Goal: Entertainment & Leisure: Consume media (video, audio)

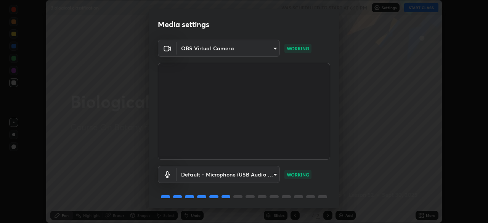
scroll to position [27, 0]
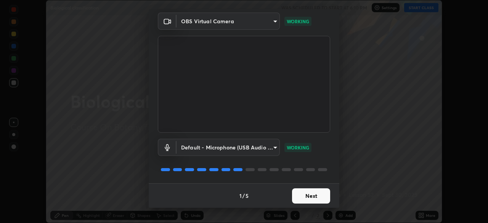
click at [309, 194] on button "Next" at bounding box center [311, 195] width 38 height 15
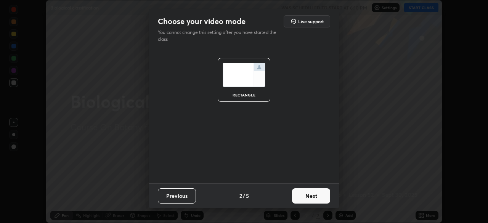
click at [309, 194] on button "Next" at bounding box center [311, 195] width 38 height 15
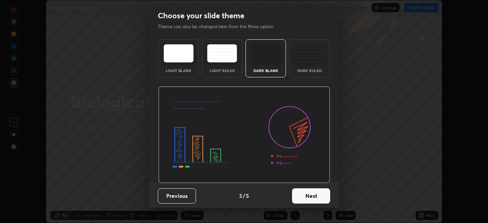
scroll to position [0, 0]
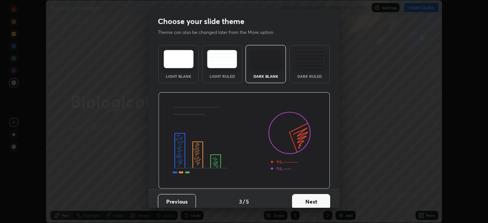
click at [309, 194] on button "Next" at bounding box center [311, 201] width 38 height 15
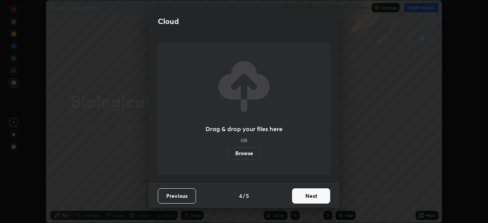
click at [306, 201] on button "Next" at bounding box center [311, 195] width 38 height 15
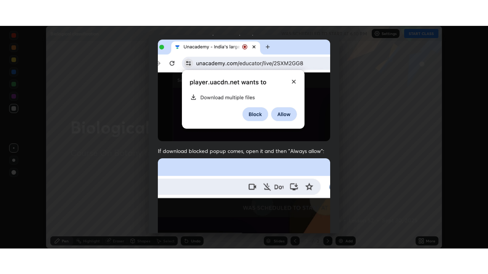
scroll to position [183, 0]
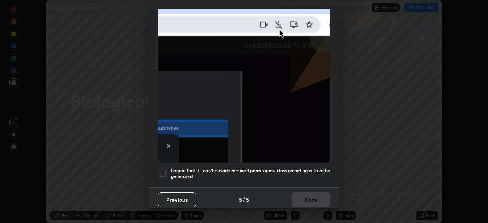
click at [163, 169] on div at bounding box center [162, 173] width 9 height 9
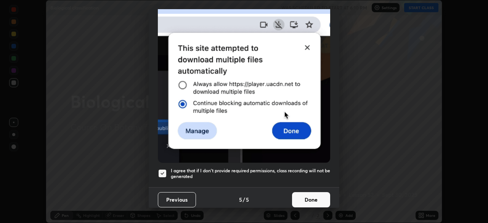
click at [303, 197] on button "Done" at bounding box center [311, 199] width 38 height 15
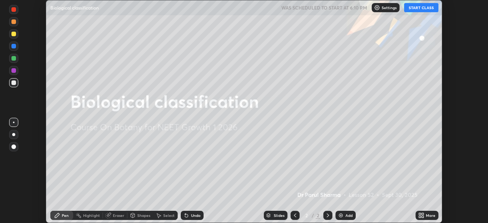
click at [414, 8] on button "START CLASS" at bounding box center [421, 7] width 34 height 9
click at [422, 214] on icon at bounding box center [423, 214] width 2 height 2
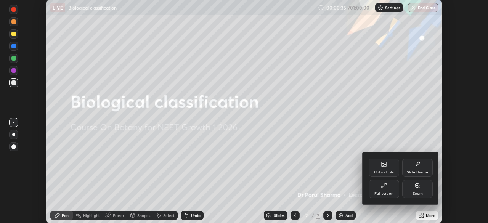
click at [384, 189] on div "Full screen" at bounding box center [384, 189] width 30 height 18
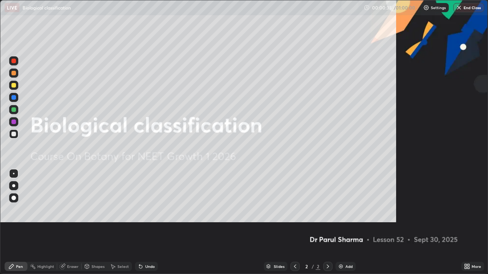
scroll to position [274, 488]
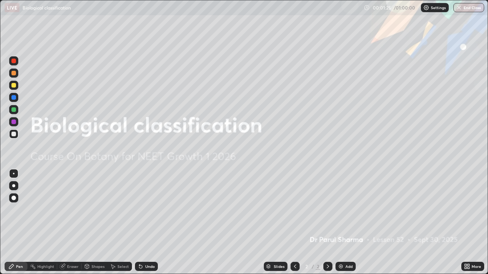
click at [327, 223] on icon at bounding box center [328, 267] width 6 height 6
click at [348, 223] on div "Add" at bounding box center [348, 267] width 7 height 4
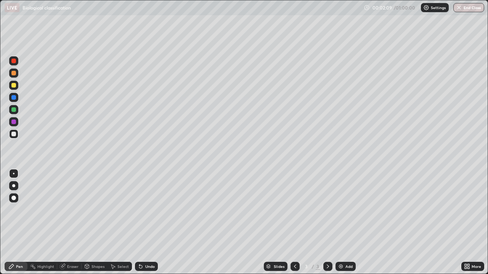
click at [146, 223] on div "Undo" at bounding box center [146, 266] width 23 height 9
click at [145, 223] on div "Undo" at bounding box center [150, 267] width 10 height 4
click at [146, 223] on div "Undo" at bounding box center [150, 267] width 10 height 4
click at [149, 223] on div "Undo" at bounding box center [150, 267] width 10 height 4
click at [149, 223] on div "Undo" at bounding box center [146, 266] width 23 height 9
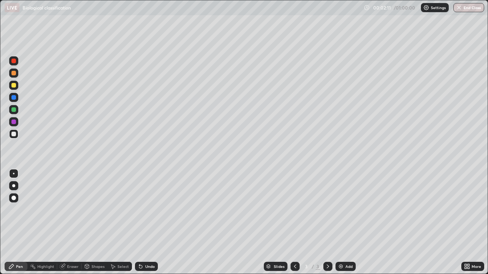
click at [147, 223] on div "Undo" at bounding box center [150, 267] width 10 height 4
click at [146, 223] on div "Undo" at bounding box center [150, 267] width 10 height 4
click at [145, 223] on div "Undo" at bounding box center [150, 267] width 10 height 4
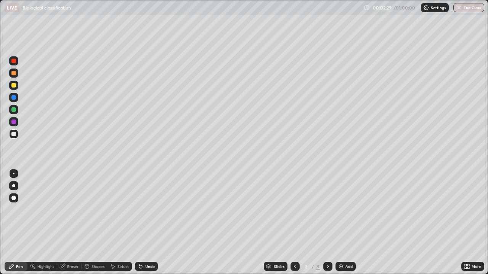
click at [13, 123] on div at bounding box center [13, 122] width 5 height 5
click at [41, 223] on div "Highlight" at bounding box center [42, 266] width 30 height 9
click at [9, 223] on icon at bounding box center [11, 267] width 5 height 5
click at [146, 223] on div "Undo" at bounding box center [150, 267] width 10 height 4
click at [15, 110] on div at bounding box center [13, 110] width 5 height 5
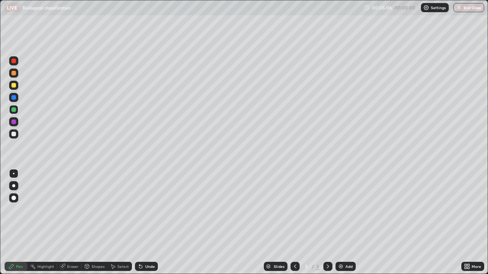
click at [339, 223] on img at bounding box center [341, 267] width 6 height 6
click at [15, 87] on div at bounding box center [13, 85] width 5 height 5
click at [14, 98] on div at bounding box center [13, 97] width 5 height 5
click at [14, 86] on div at bounding box center [13, 85] width 5 height 5
click at [14, 135] on div at bounding box center [13, 134] width 5 height 5
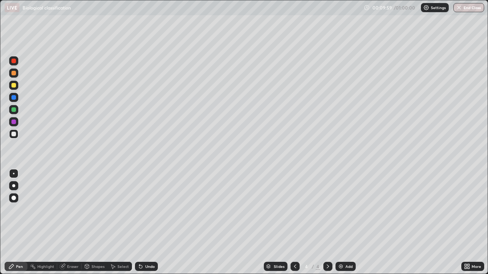
click at [13, 85] on div at bounding box center [13, 85] width 5 height 5
click at [12, 136] on div at bounding box center [13, 134] width 5 height 5
click at [15, 86] on div at bounding box center [13, 85] width 5 height 5
click at [294, 223] on div at bounding box center [294, 266] width 9 height 15
click at [296, 223] on div at bounding box center [294, 266] width 9 height 15
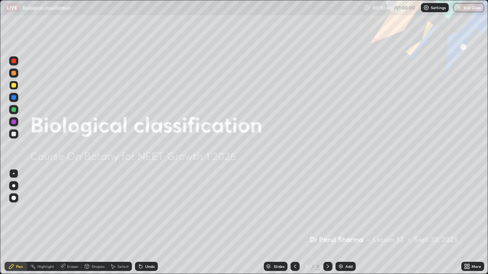
click at [327, 223] on icon at bounding box center [328, 267] width 6 height 6
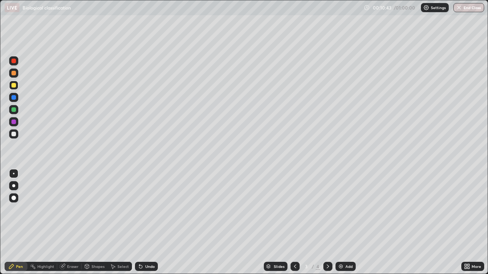
click at [327, 223] on icon at bounding box center [328, 267] width 6 height 6
click at [295, 223] on div at bounding box center [294, 266] width 9 height 15
click at [294, 223] on icon at bounding box center [295, 267] width 6 height 6
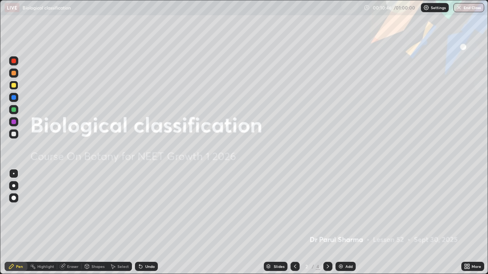
click at [294, 223] on icon at bounding box center [295, 267] width 6 height 6
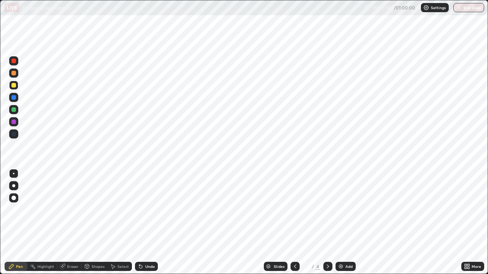
click at [331, 223] on div at bounding box center [327, 266] width 9 height 9
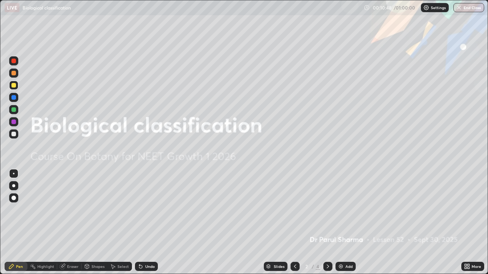
click at [326, 223] on icon at bounding box center [328, 267] width 6 height 6
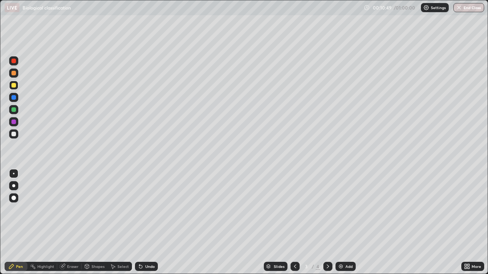
click at [327, 223] on icon at bounding box center [328, 267] width 6 height 6
click at [294, 223] on div at bounding box center [294, 266] width 9 height 15
click at [327, 223] on icon at bounding box center [328, 267] width 6 height 6
click at [10, 136] on div at bounding box center [13, 134] width 9 height 9
click at [16, 62] on div at bounding box center [13, 61] width 5 height 5
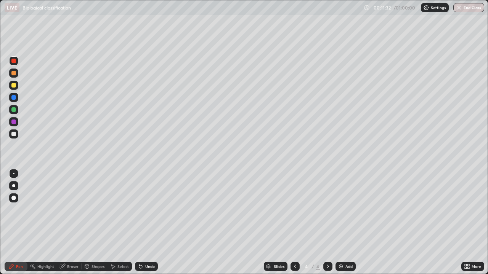
click at [11, 132] on div at bounding box center [13, 134] width 5 height 5
click at [146, 223] on div "Undo" at bounding box center [146, 266] width 23 height 9
click at [340, 223] on img at bounding box center [341, 267] width 6 height 6
click at [16, 96] on div at bounding box center [13, 97] width 5 height 5
click at [12, 111] on div at bounding box center [13, 110] width 5 height 5
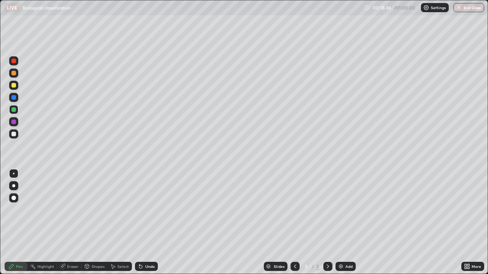
click at [14, 135] on div at bounding box center [13, 134] width 5 height 5
click at [11, 61] on div at bounding box center [13, 61] width 5 height 5
click at [14, 86] on div at bounding box center [13, 85] width 5 height 5
click at [14, 135] on div at bounding box center [13, 134] width 5 height 5
click at [14, 122] on div at bounding box center [13, 122] width 5 height 5
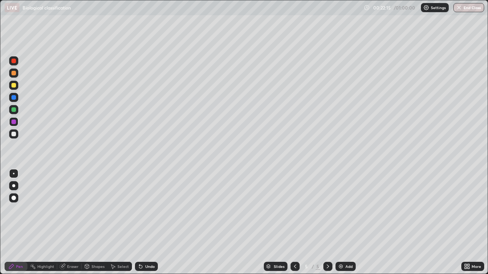
click at [342, 223] on img at bounding box center [341, 267] width 6 height 6
click at [13, 59] on div at bounding box center [13, 61] width 5 height 5
click at [10, 134] on div at bounding box center [13, 134] width 9 height 9
click at [14, 136] on div at bounding box center [13, 134] width 5 height 5
click at [13, 122] on div at bounding box center [13, 122] width 5 height 5
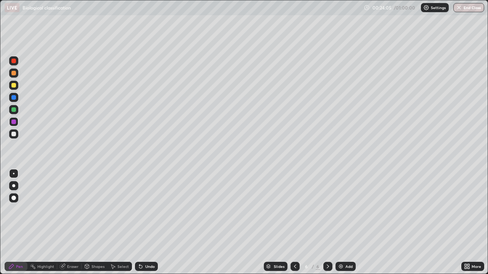
click at [13, 134] on div at bounding box center [13, 134] width 5 height 5
click at [337, 223] on div "Add" at bounding box center [345, 266] width 20 height 9
click at [13, 135] on div at bounding box center [13, 134] width 5 height 5
click at [140, 223] on icon at bounding box center [140, 267] width 3 height 3
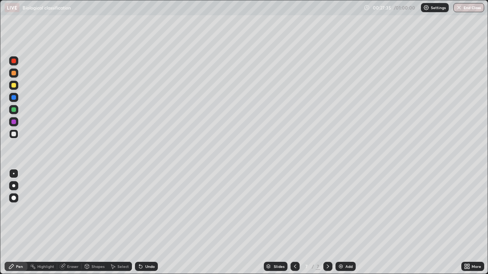
click at [140, 223] on icon at bounding box center [140, 267] width 3 height 3
click at [141, 223] on icon at bounding box center [141, 267] width 6 height 6
click at [143, 223] on div "Undo" at bounding box center [146, 266] width 23 height 9
click at [145, 223] on div "Undo" at bounding box center [150, 267] width 10 height 4
click at [16, 64] on div at bounding box center [13, 60] width 9 height 9
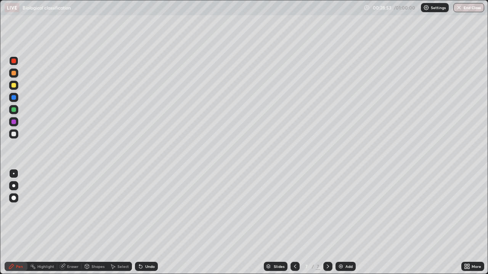
click at [339, 223] on img at bounding box center [341, 267] width 6 height 6
click at [13, 86] on div at bounding box center [13, 85] width 5 height 5
click at [14, 133] on div at bounding box center [13, 134] width 5 height 5
click at [13, 85] on div at bounding box center [13, 85] width 5 height 5
click at [16, 98] on div at bounding box center [13, 97] width 5 height 5
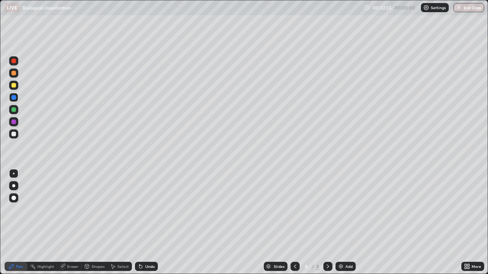
click at [72, 223] on div "Eraser" at bounding box center [69, 266] width 24 height 9
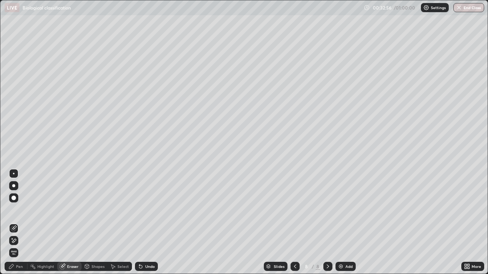
click at [16, 223] on div "Pen" at bounding box center [16, 266] width 23 height 9
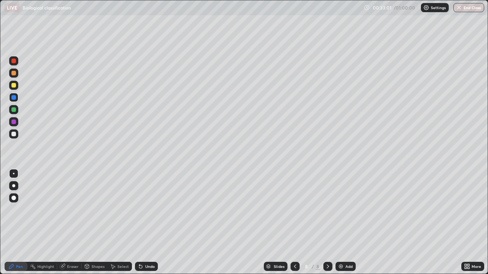
click at [70, 223] on div "Eraser" at bounding box center [72, 267] width 11 height 4
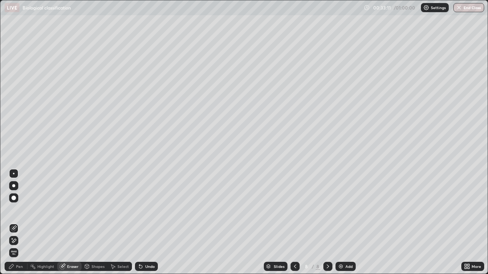
click at [19, 223] on div "Pen" at bounding box center [19, 267] width 7 height 4
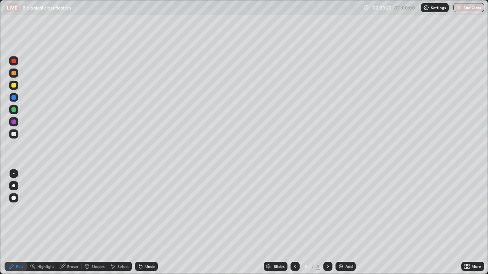
click at [342, 223] on img at bounding box center [341, 267] width 6 height 6
click at [15, 61] on div at bounding box center [13, 61] width 5 height 5
click at [14, 133] on div at bounding box center [13, 134] width 5 height 5
click at [14, 86] on div at bounding box center [13, 85] width 5 height 5
click at [12, 135] on div at bounding box center [13, 134] width 5 height 5
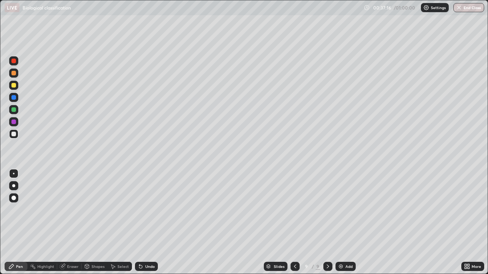
click at [12, 120] on div at bounding box center [13, 122] width 5 height 5
click at [13, 136] on div at bounding box center [13, 134] width 5 height 5
click at [12, 134] on div at bounding box center [13, 134] width 5 height 5
click at [15, 86] on div at bounding box center [13, 85] width 5 height 5
click at [339, 223] on img at bounding box center [341, 267] width 6 height 6
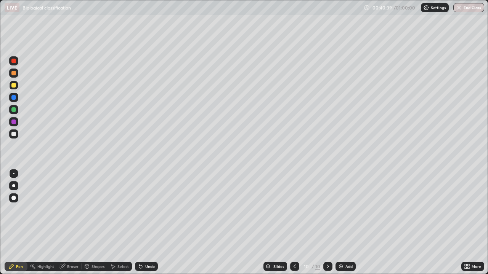
click at [11, 134] on div at bounding box center [13, 134] width 9 height 9
click at [146, 223] on div "Undo" at bounding box center [150, 267] width 10 height 4
click at [13, 86] on div at bounding box center [13, 85] width 5 height 5
click at [13, 135] on div at bounding box center [13, 134] width 5 height 5
click at [14, 124] on div at bounding box center [13, 122] width 5 height 5
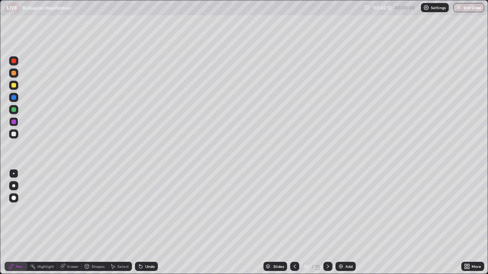
click at [14, 134] on div at bounding box center [13, 134] width 5 height 5
click at [16, 61] on div at bounding box center [13, 61] width 5 height 5
click at [340, 223] on img at bounding box center [341, 267] width 6 height 6
click at [12, 122] on div at bounding box center [13, 122] width 5 height 5
click at [16, 137] on div at bounding box center [13, 134] width 9 height 9
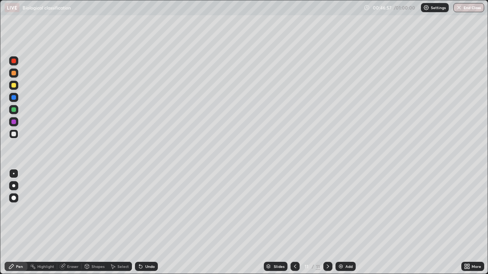
click at [12, 83] on div at bounding box center [13, 85] width 5 height 5
click at [13, 134] on div at bounding box center [13, 134] width 5 height 5
click at [14, 83] on div at bounding box center [13, 85] width 5 height 5
click at [339, 223] on img at bounding box center [341, 267] width 6 height 6
click at [294, 223] on icon at bounding box center [295, 267] width 6 height 6
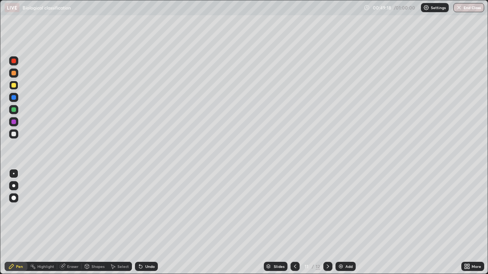
click at [327, 223] on icon at bounding box center [328, 267] width 6 height 6
click at [13, 62] on div at bounding box center [13, 61] width 5 height 5
click at [13, 133] on div at bounding box center [13, 134] width 5 height 5
click at [11, 61] on div at bounding box center [13, 60] width 9 height 9
click at [14, 135] on div at bounding box center [13, 134] width 5 height 5
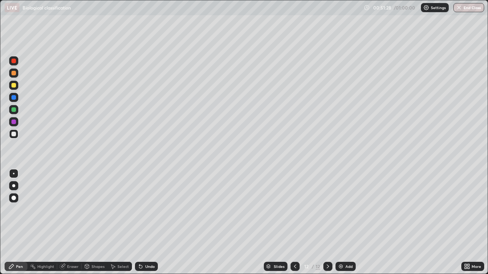
click at [14, 61] on div at bounding box center [13, 61] width 5 height 5
click at [12, 132] on div at bounding box center [13, 134] width 9 height 9
click at [294, 223] on icon at bounding box center [295, 267] width 2 height 4
click at [468, 8] on button "End Class" at bounding box center [468, 7] width 31 height 9
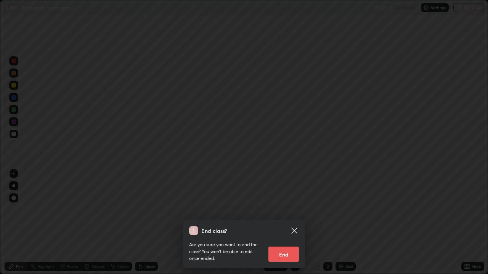
click at [277, 223] on button "End" at bounding box center [283, 254] width 30 height 15
